Goal: Task Accomplishment & Management: Use online tool/utility

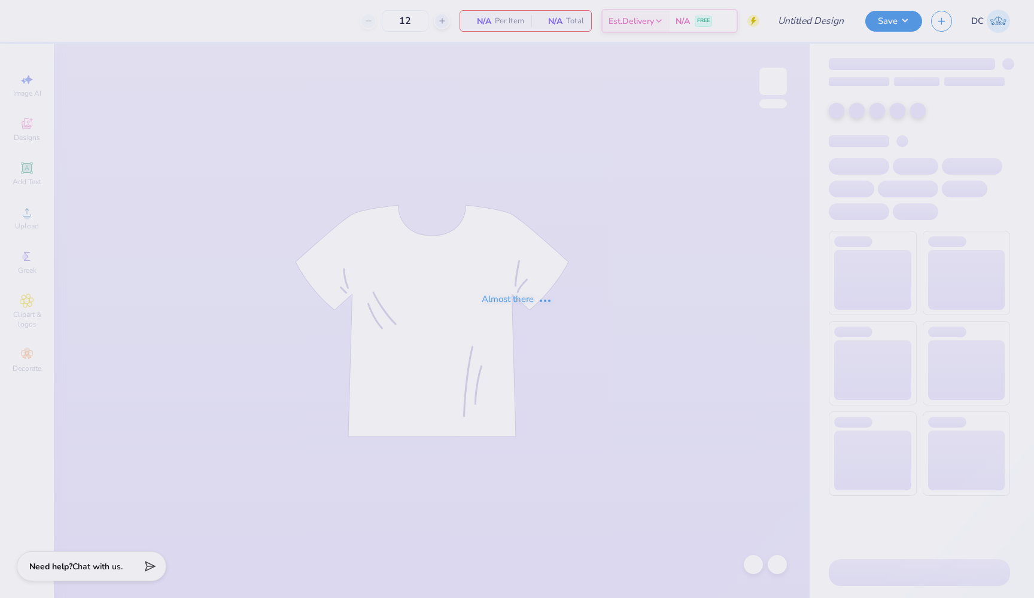
type input "Kapi Fall Rush"
type input "24"
type input "Kapi Baby Tees Rush"
type input "24"
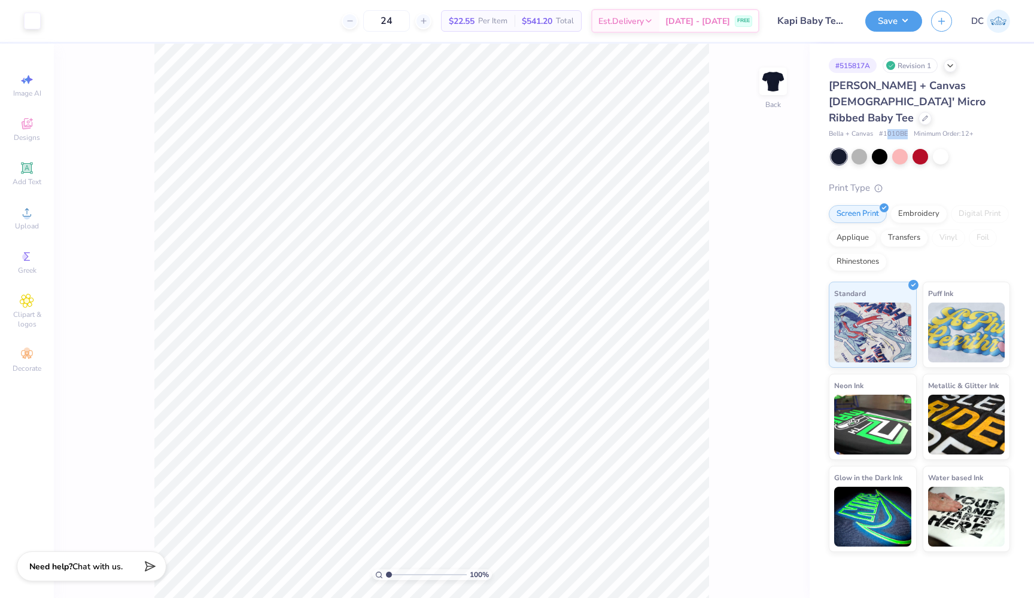
drag, startPoint x: 885, startPoint y: 119, endPoint x: 905, endPoint y: 118, distance: 19.8
click at [906, 129] on span "# 1010BE" at bounding box center [893, 134] width 29 height 10
click at [883, 129] on span "# 1010BE" at bounding box center [893, 134] width 29 height 10
drag, startPoint x: 883, startPoint y: 119, endPoint x: 896, endPoint y: 119, distance: 12.6
click at [896, 129] on span "# 1010BE" at bounding box center [893, 134] width 29 height 10
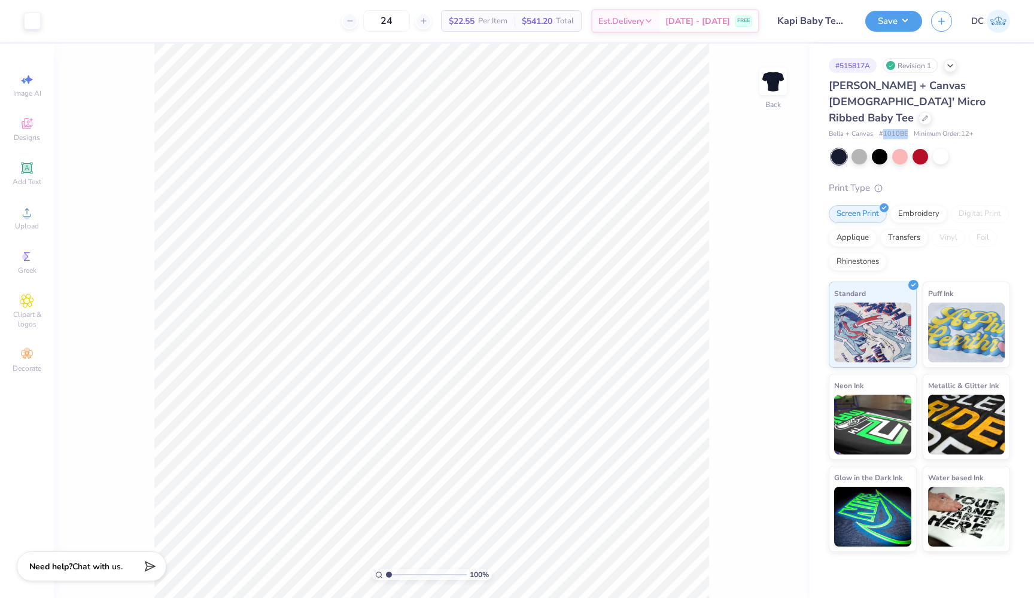
copy span "1010BE"
click at [922, 114] on icon at bounding box center [925, 117] width 6 height 6
